Goal: Transaction & Acquisition: Purchase product/service

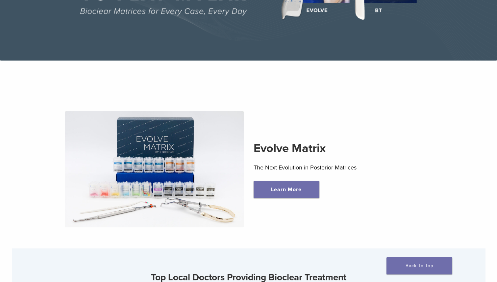
scroll to position [170, 0]
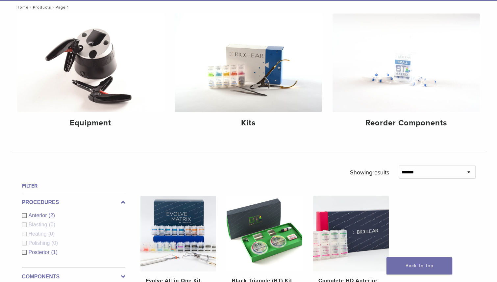
scroll to position [66, 0]
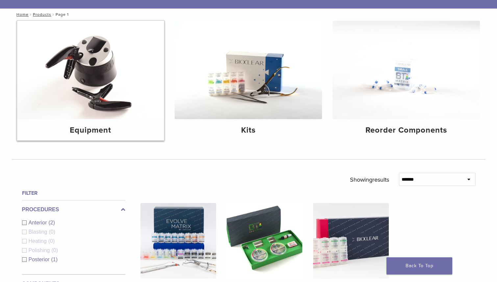
click at [74, 132] on h4 "Equipment" at bounding box center [90, 130] width 137 height 12
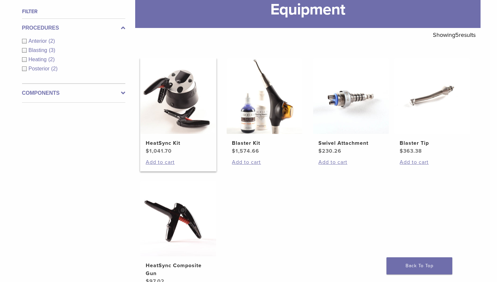
scroll to position [99, 0]
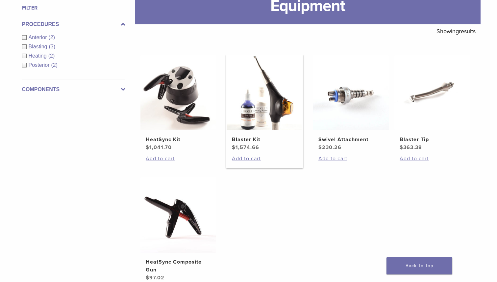
click at [249, 120] on img at bounding box center [265, 93] width 76 height 76
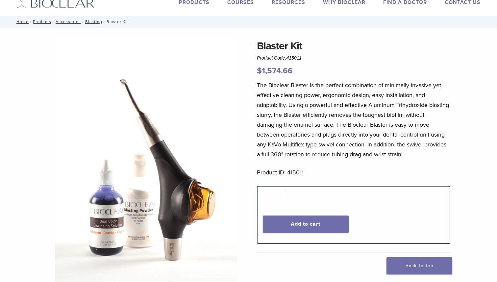
scroll to position [33, 0]
